Goal: Information Seeking & Learning: Learn about a topic

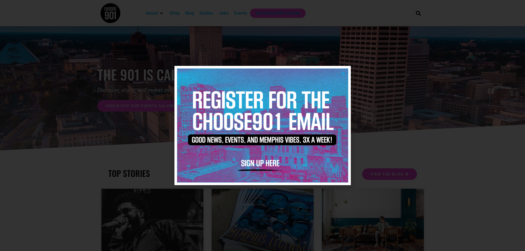
click at [343, 70] on img at bounding box center [262, 126] width 171 height 114
click at [343, 72] on icon "Close" at bounding box center [343, 73] width 4 height 4
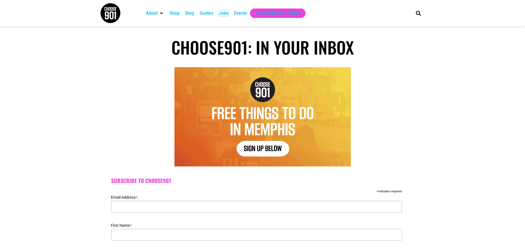
click at [226, 12] on div "Jobs" at bounding box center [224, 13] width 10 height 7
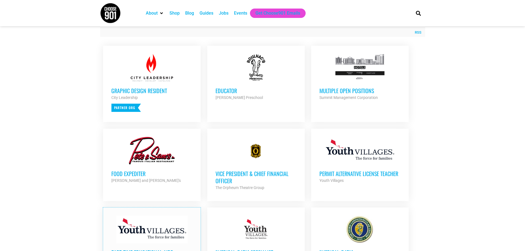
scroll to position [206, 0]
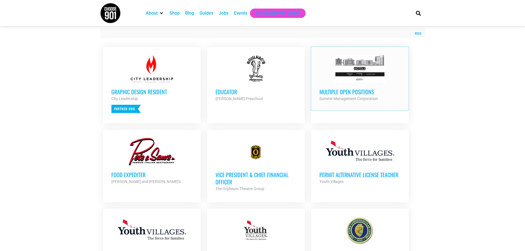
click at [361, 82] on div at bounding box center [359, 69] width 81 height 28
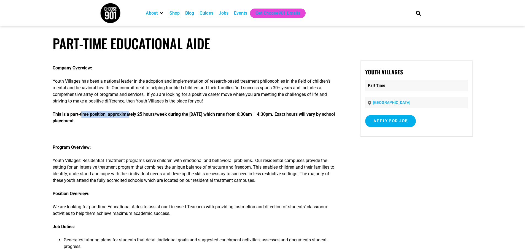
drag, startPoint x: 82, startPoint y: 116, endPoint x: 132, endPoint y: 116, distance: 49.9
click at [132, 116] on strong "This is a part-time position, approximately 25 hours/week during the [DATE] whi…" at bounding box center [194, 118] width 282 height 12
click at [132, 116] on strong "This is a part-time position, approximately 25 hours/week during the school day…" at bounding box center [194, 118] width 282 height 12
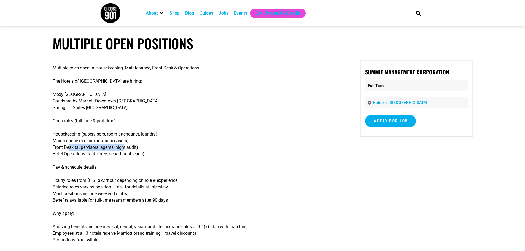
drag, startPoint x: 94, startPoint y: 145, endPoint x: 121, endPoint y: 146, distance: 26.5
click at [121, 146] on p "Housekeeping (supervisors, room attendants, laundry) Maintenance (technicians, …" at bounding box center [196, 144] width 287 height 26
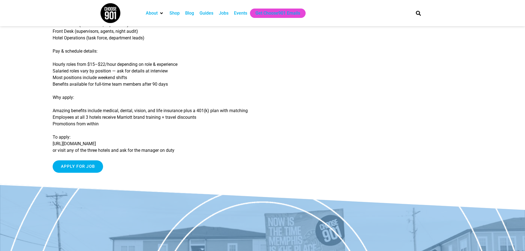
scroll to position [125, 0]
